Goal: Information Seeking & Learning: Learn about a topic

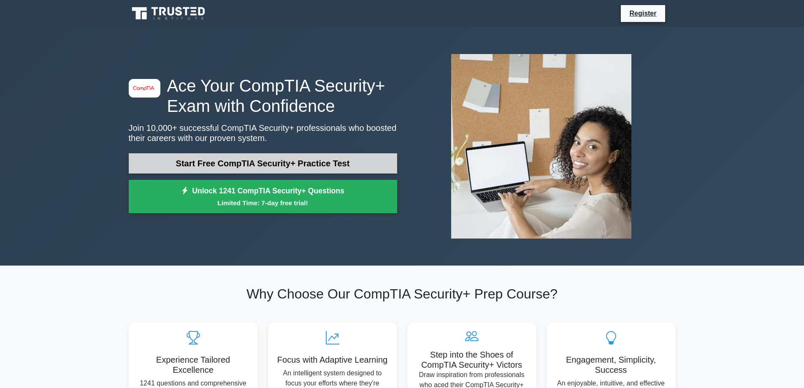
click at [183, 166] on link "Start Free CompTIA Security+ Practice Test" at bounding box center [263, 163] width 268 height 20
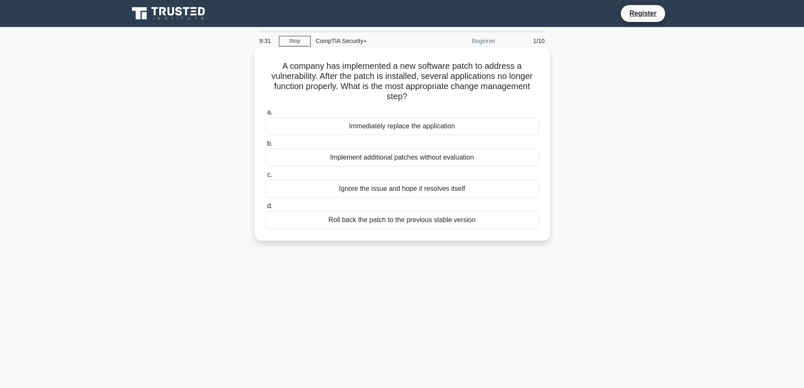
click at [349, 220] on div "Roll back the patch to the previous stable version" at bounding box center [401, 220] width 273 height 18
click at [265, 209] on input "d. Roll back the patch to the previous stable version" at bounding box center [265, 205] width 0 height 5
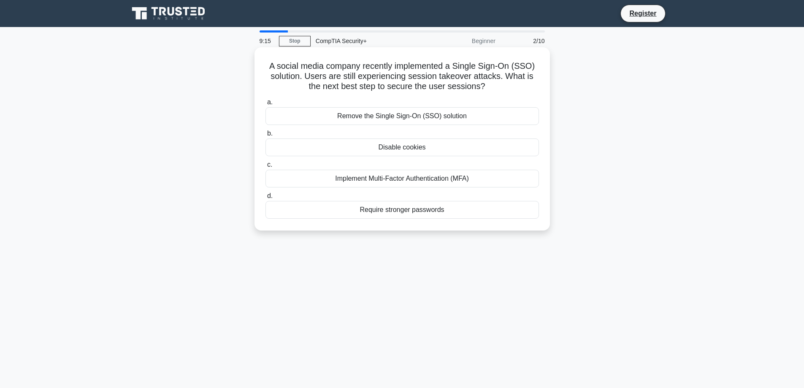
click at [398, 178] on div "Implement Multi-Factor Authentication (MFA)" at bounding box center [401, 179] width 273 height 18
click at [265, 168] on input "c. Implement Multi-Factor Authentication (MFA)" at bounding box center [265, 164] width 0 height 5
click at [411, 212] on div "Role-Based Access Control" at bounding box center [401, 210] width 273 height 18
click at [265, 199] on input "d. Role-Based Access Control" at bounding box center [265, 195] width 0 height 5
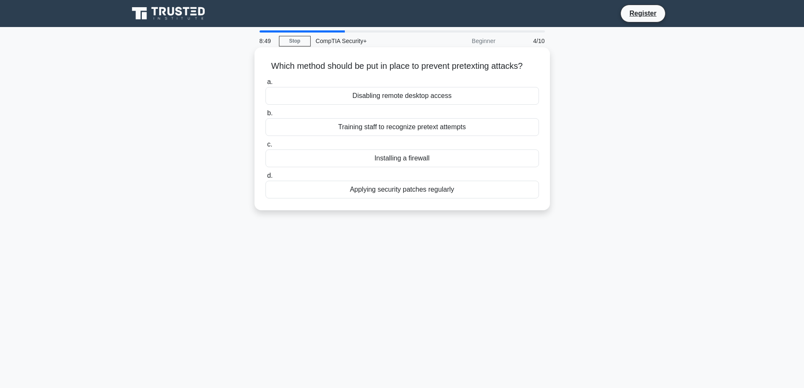
click at [412, 128] on div "Training staff to recognize pretext attempts" at bounding box center [401, 127] width 273 height 18
click at [265, 116] on input "b. Training staff to recognize pretext attempts" at bounding box center [265, 113] width 0 height 5
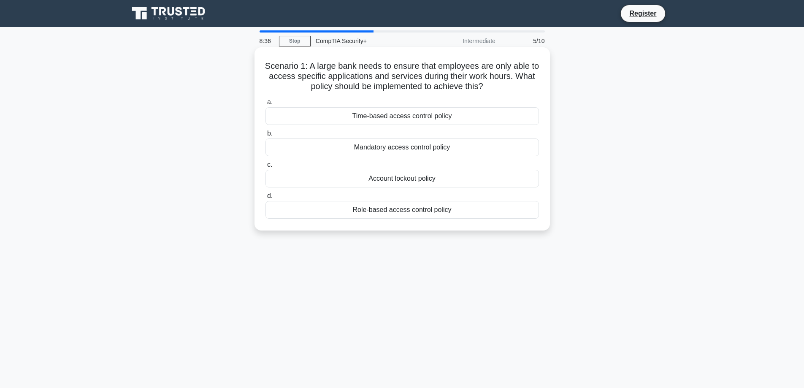
click at [427, 117] on div "Time-based access control policy" at bounding box center [401, 116] width 273 height 18
click at [265, 105] on input "a. Time-based access control policy" at bounding box center [265, 102] width 0 height 5
click at [442, 207] on div "Using the OS built-in copying tool" at bounding box center [401, 210] width 273 height 18
click at [265, 199] on input "d. Using the OS built-in copying tool" at bounding box center [265, 195] width 0 height 5
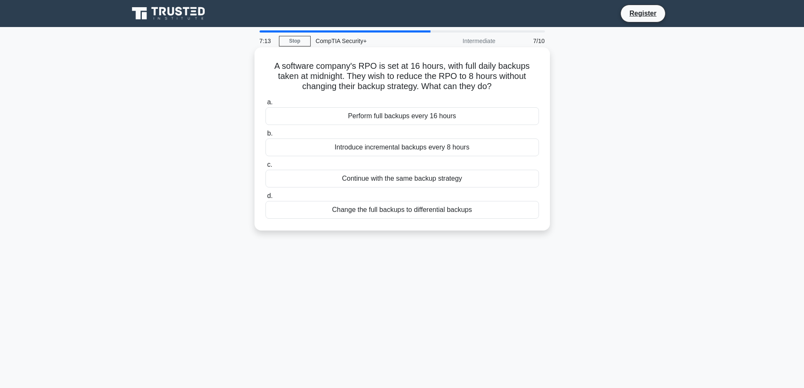
click at [384, 117] on div "Perform full backups every 16 hours" at bounding box center [401, 116] width 273 height 18
click at [265, 105] on input "a. Perform full backups every 16 hours" at bounding box center [265, 102] width 0 height 5
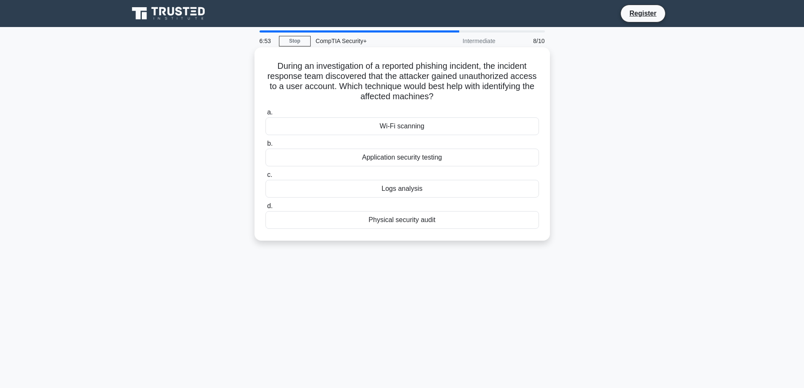
click at [365, 189] on div "Logs analysis" at bounding box center [401, 189] width 273 height 18
click at [265, 178] on input "c. Logs analysis" at bounding box center [265, 174] width 0 height 5
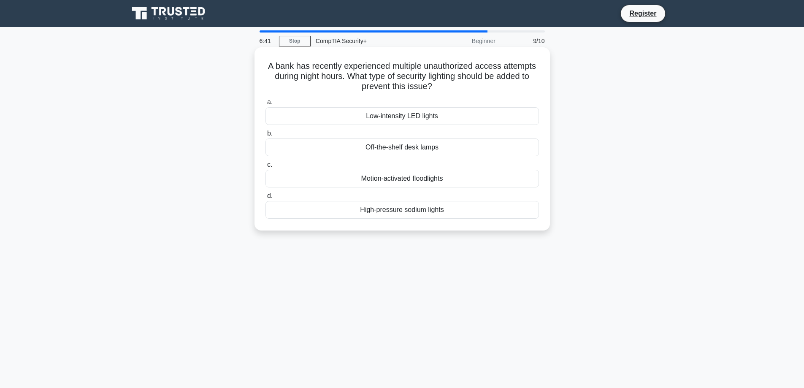
click at [388, 213] on div "High-pressure sodium lights" at bounding box center [401, 210] width 273 height 18
click at [265, 199] on input "d. High-pressure sodium lights" at bounding box center [265, 195] width 0 height 5
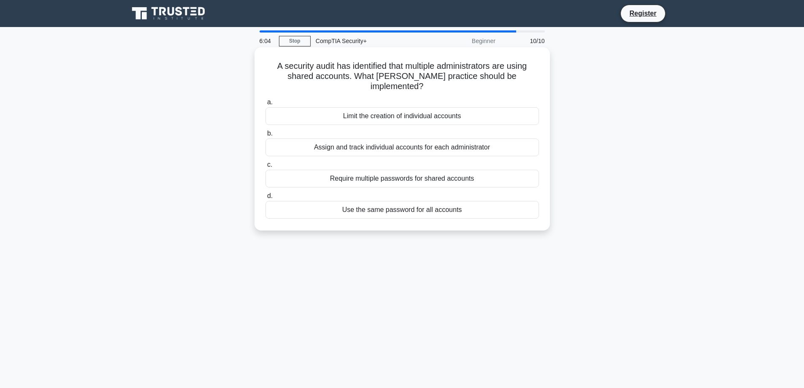
click at [310, 140] on div "Assign and track individual accounts for each administrator" at bounding box center [401, 147] width 273 height 18
click at [265, 136] on input "b. Assign and track individual accounts for each administrator" at bounding box center [265, 133] width 0 height 5
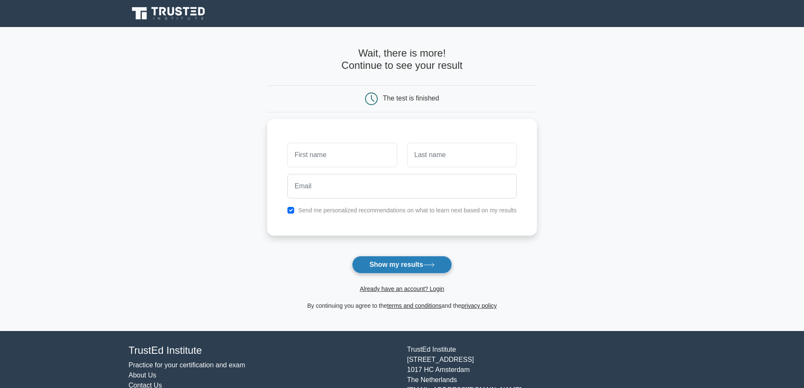
click at [384, 262] on button "Show my results" at bounding box center [402, 265] width 100 height 18
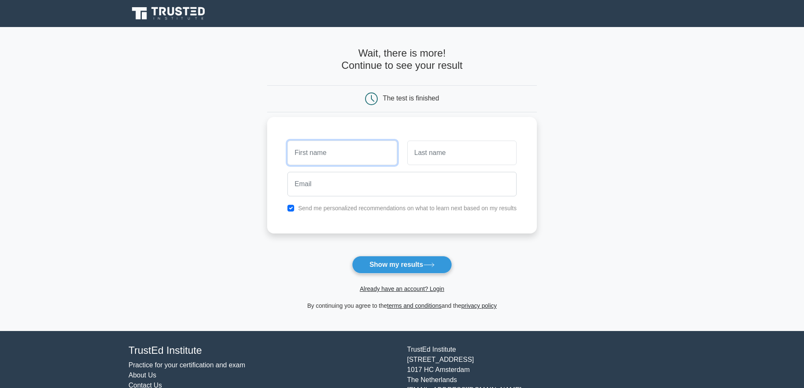
click at [363, 157] on input "text" at bounding box center [341, 153] width 109 height 24
type input "[PERSON_NAME]"
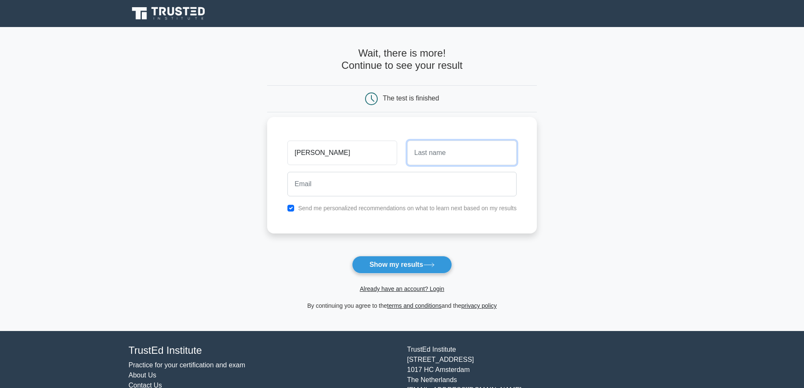
click at [433, 157] on input "text" at bounding box center [461, 153] width 109 height 24
type input "Diaz"
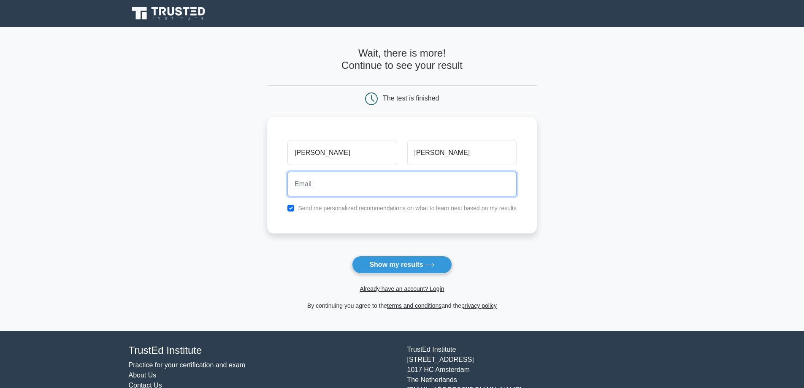
click at [435, 181] on input "email" at bounding box center [401, 184] width 229 height 24
click at [318, 184] on input "queballqd@gmail.com" at bounding box center [401, 184] width 229 height 24
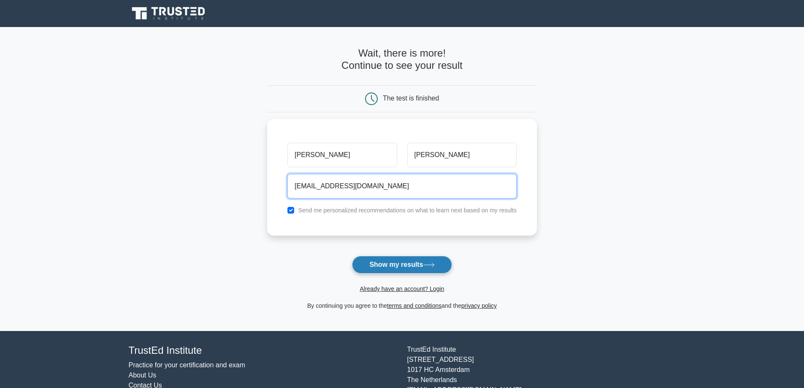
type input "queballdqd@gmail.com"
click at [369, 262] on button "Show my results" at bounding box center [402, 265] width 100 height 18
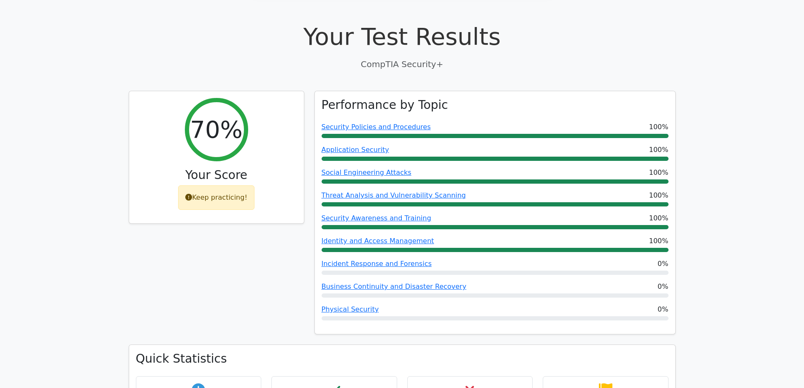
scroll to position [295, 0]
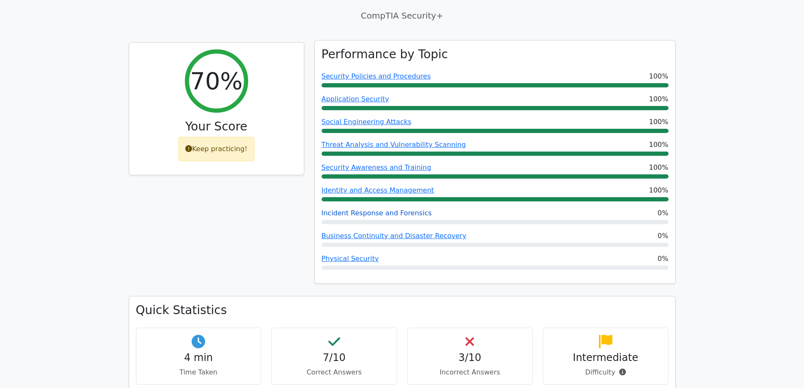
click at [408, 209] on link "Incident Response and Forensics" at bounding box center [377, 213] width 110 height 8
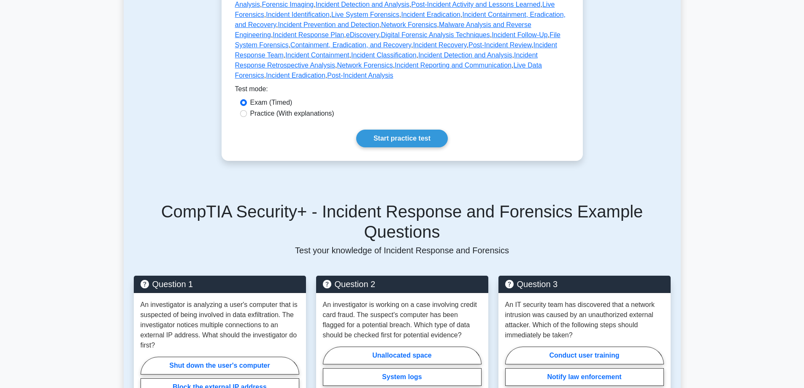
scroll to position [262, 0]
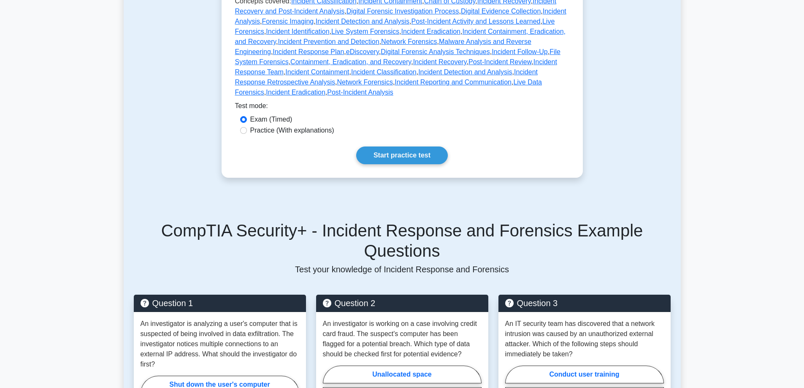
click at [314, 134] on label "Practice (With explanations)" at bounding box center [292, 130] width 84 height 10
click at [247, 134] on input "Practice (With explanations)" at bounding box center [243, 130] width 7 height 7
radio input "true"
click at [385, 161] on link "Start practice test" at bounding box center [402, 155] width 92 height 18
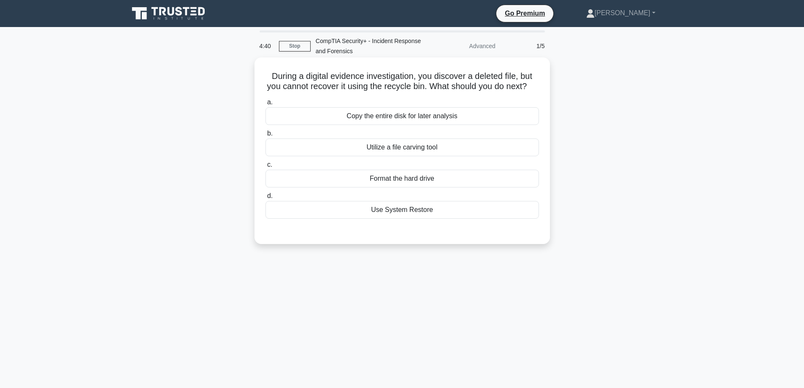
click at [416, 146] on div "Utilize a file carving tool" at bounding box center [401, 147] width 273 height 18
click at [265, 136] on input "b. Utilize a file carving tool" at bounding box center [265, 133] width 0 height 5
